Goal: Task Accomplishment & Management: Manage account settings

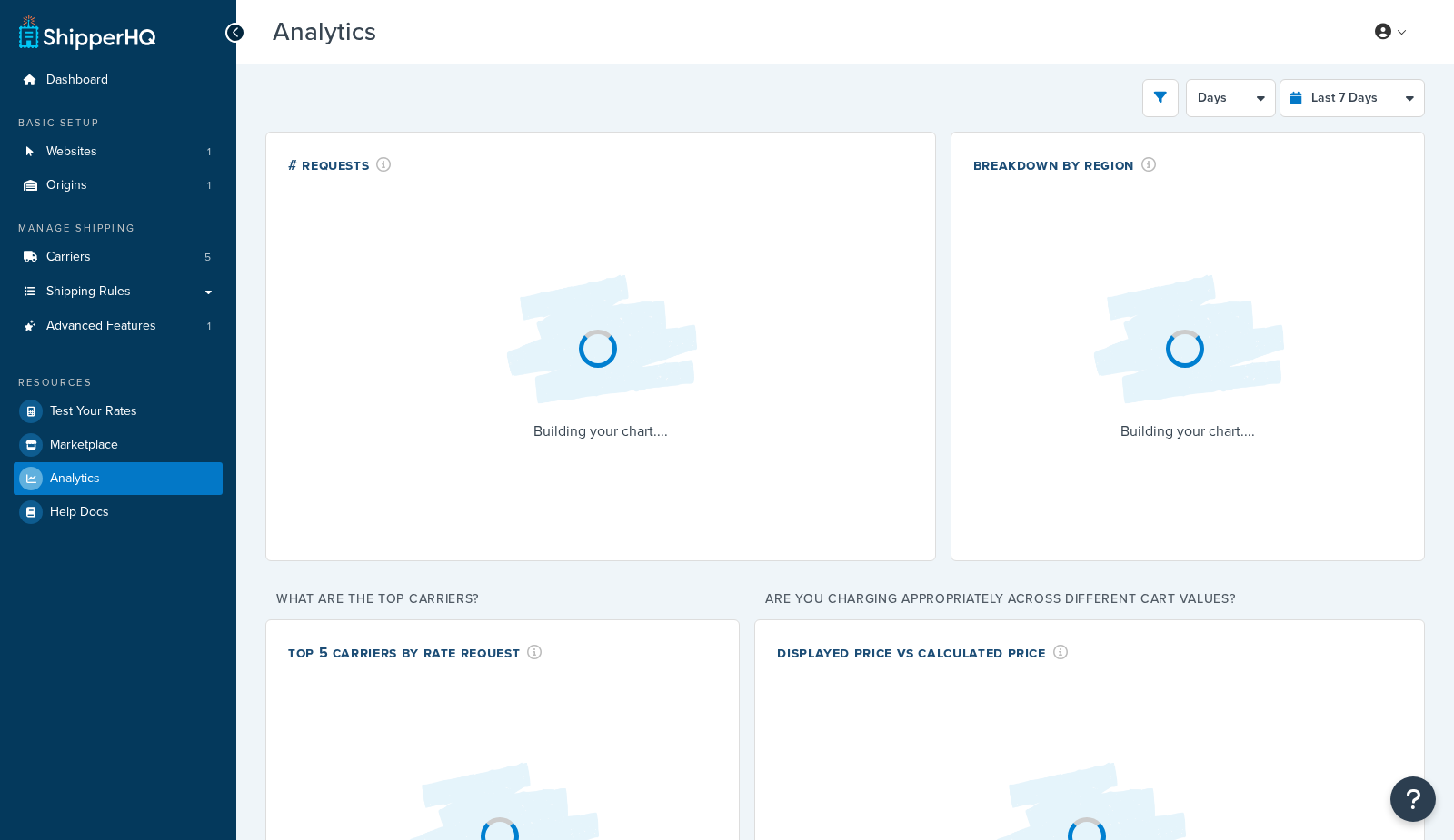
select select "last_7_days"
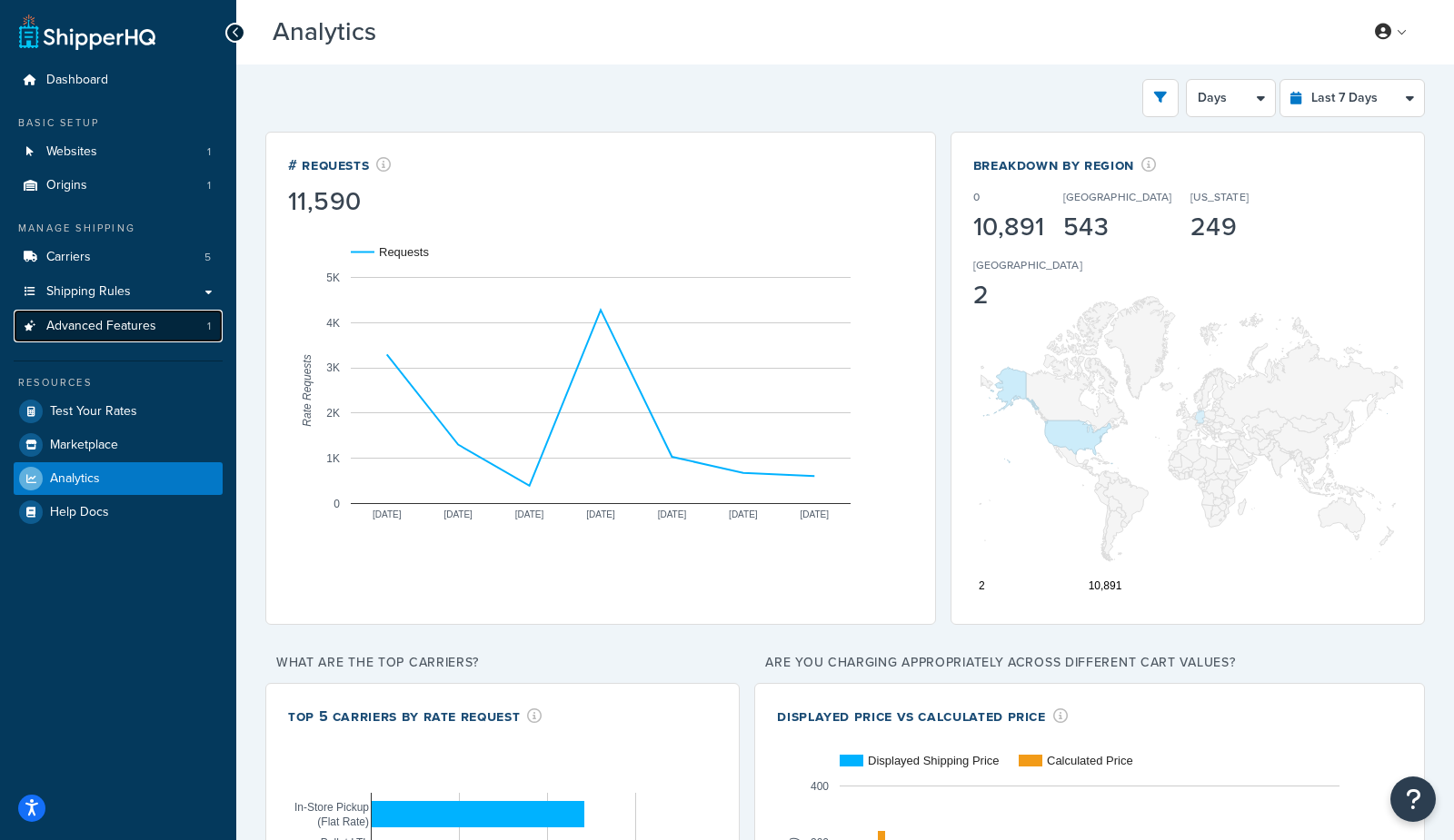
click at [118, 327] on span "Advanced Features" at bounding box center [101, 327] width 110 height 16
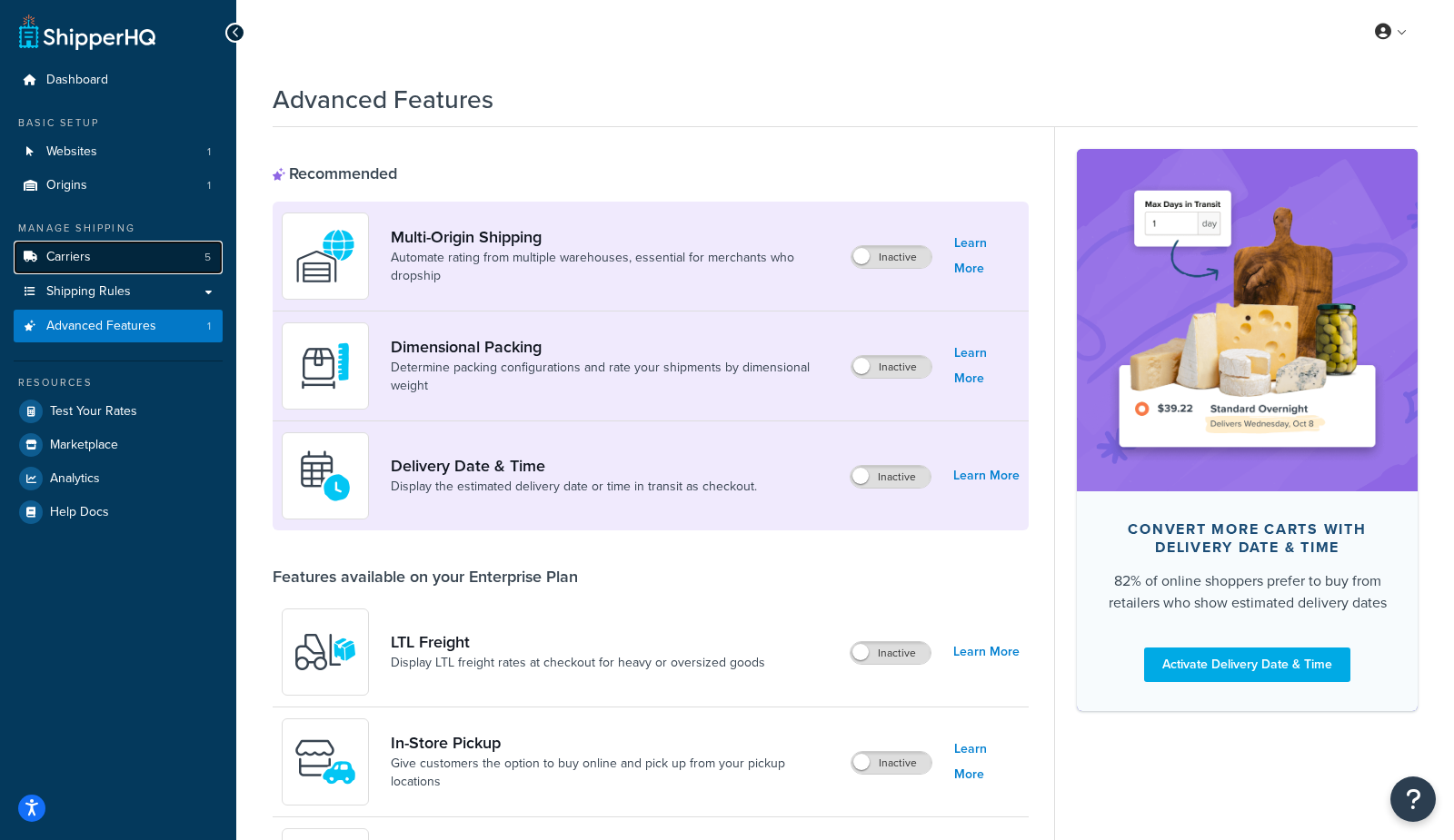
click at [113, 258] on link "Carriers 5" at bounding box center [118, 258] width 209 height 33
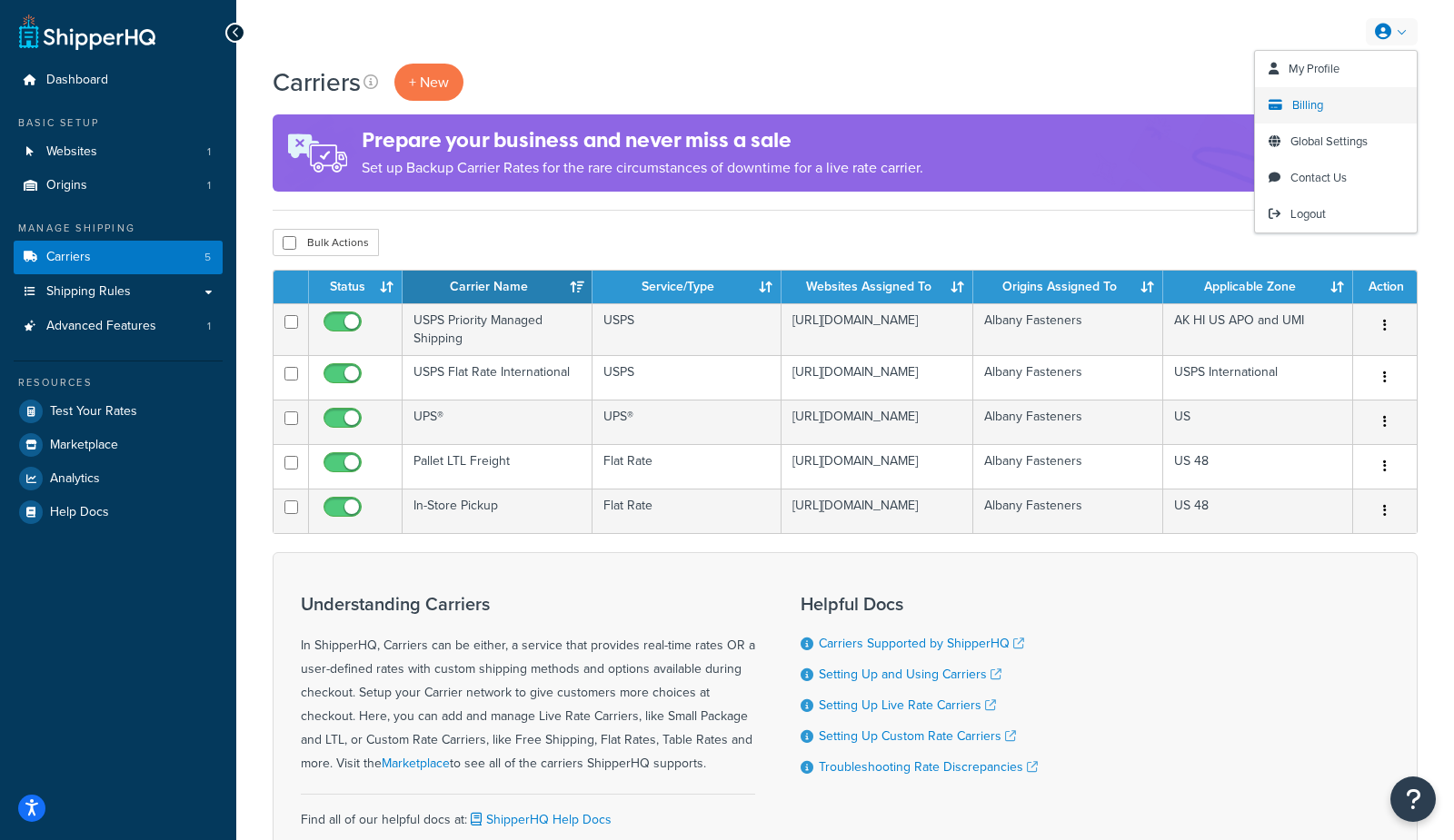
click at [1306, 104] on span "Billing" at bounding box center [1306, 105] width 30 height 18
